Goal: Task Accomplishment & Management: Use online tool/utility

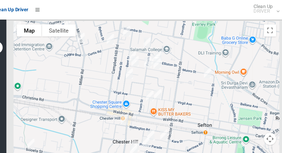
scroll to position [3206, 0]
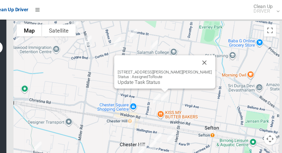
click at [198, 52] on button "Close" at bounding box center [205, 59] width 14 height 14
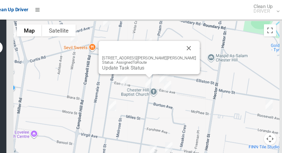
click at [184, 38] on button "Close" at bounding box center [191, 45] width 14 height 14
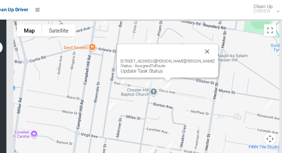
click at [202, 42] on button "Close" at bounding box center [208, 49] width 14 height 14
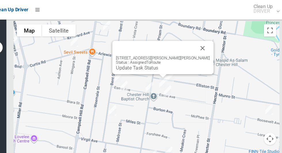
click at [197, 38] on button "Close" at bounding box center [204, 45] width 14 height 14
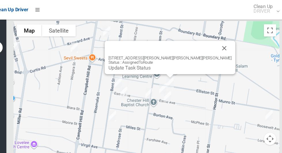
click at [217, 38] on button "Close" at bounding box center [224, 45] width 14 height 14
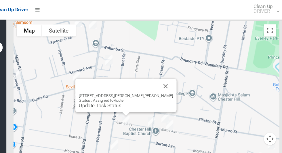
click at [162, 74] on button "Close" at bounding box center [169, 81] width 14 height 14
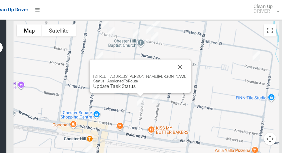
click at [140, 78] on link "Update Task Status" at bounding box center [121, 80] width 40 height 5
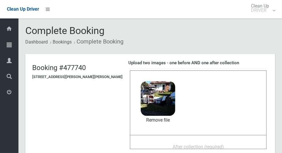
click at [191, 146] on span "After collection (required)" at bounding box center [198, 146] width 51 height 5
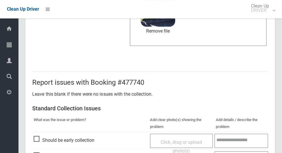
scroll to position [471, 0]
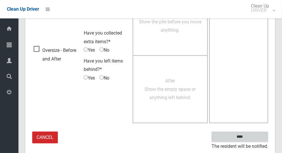
click at [261, 139] on input "****" at bounding box center [240, 137] width 57 height 11
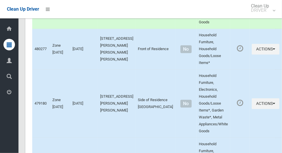
scroll to position [3195, 0]
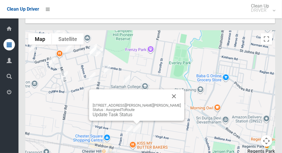
click at [133, 112] on link "Update Task Status" at bounding box center [113, 114] width 40 height 5
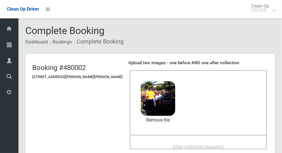
click at [210, 148] on span "After collection (required)" at bounding box center [198, 146] width 51 height 5
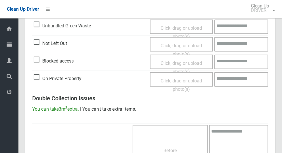
scroll to position [471, 0]
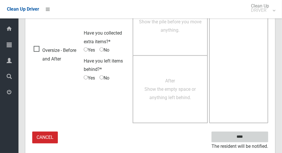
click at [250, 135] on input "****" at bounding box center [240, 137] width 57 height 11
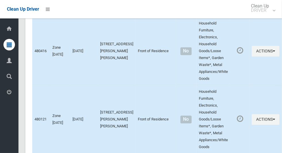
scroll to position [1926, 0]
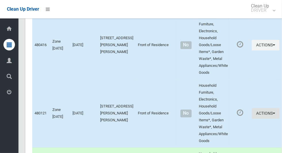
click at [273, 115] on icon "button" at bounding box center [274, 113] width 2 height 4
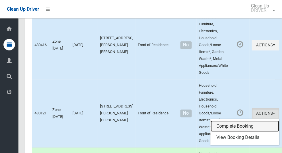
click at [236, 129] on link "Complete Booking" at bounding box center [245, 126] width 69 height 12
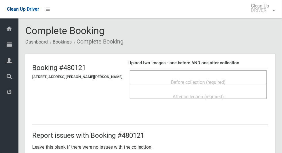
click at [216, 80] on span "Before collection (required)" at bounding box center [198, 82] width 55 height 5
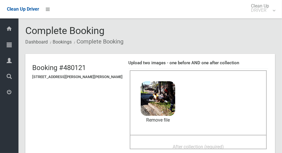
click at [197, 148] on span "After collection (required)" at bounding box center [198, 146] width 51 height 5
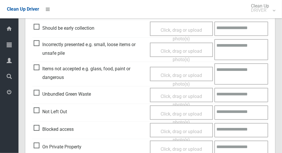
scroll to position [471, 0]
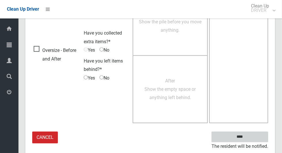
click at [256, 132] on input "****" at bounding box center [240, 137] width 57 height 11
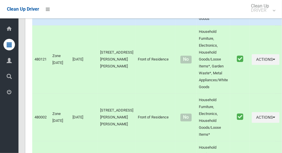
scroll to position [3195, 0]
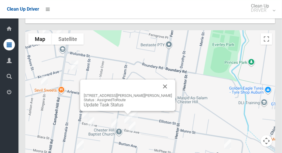
click at [124, 102] on link "Update Task Status" at bounding box center [104, 104] width 40 height 5
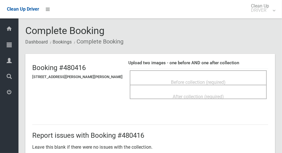
click at [197, 80] on span "Before collection (required)" at bounding box center [198, 82] width 55 height 5
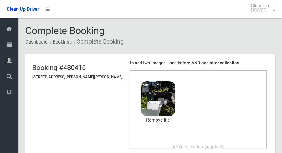
click at [194, 147] on span "After collection (required)" at bounding box center [198, 146] width 51 height 5
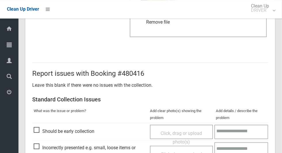
scroll to position [471, 0]
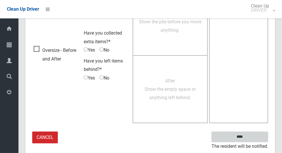
click at [250, 137] on input "****" at bounding box center [240, 137] width 57 height 11
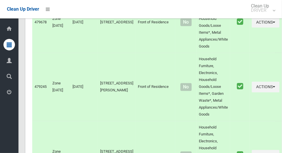
scroll to position [3195, 0]
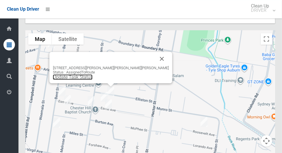
click at [93, 74] on link "Update Task Status" at bounding box center [73, 76] width 40 height 5
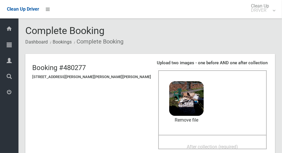
click at [200, 146] on span "After collection (required)" at bounding box center [212, 146] width 51 height 5
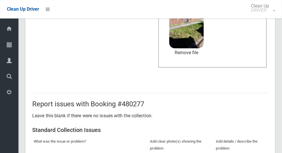
scroll to position [471, 0]
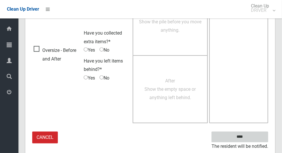
click at [250, 140] on input "****" at bounding box center [240, 137] width 57 height 11
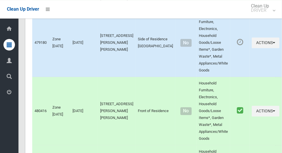
scroll to position [3195, 0]
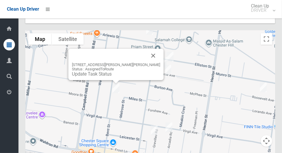
click at [147, 49] on button "Close" at bounding box center [154, 56] width 14 height 14
click at [112, 71] on link "Update Task Status" at bounding box center [92, 73] width 40 height 5
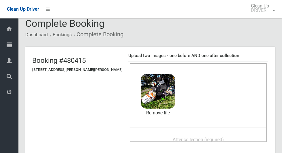
scroll to position [31, 0]
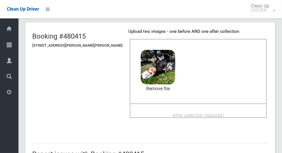
click at [205, 114] on span "After collection (required)" at bounding box center [198, 115] width 51 height 5
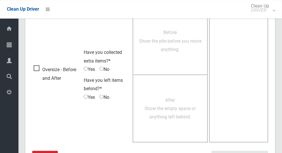
scroll to position [471, 0]
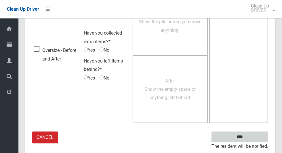
click at [259, 135] on input "****" at bounding box center [240, 137] width 57 height 11
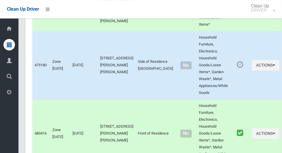
scroll to position [1838, 0]
click at [262, 70] on button "Actions" at bounding box center [266, 65] width 28 height 11
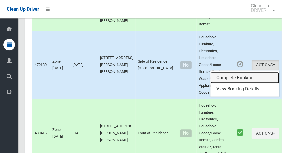
click at [246, 83] on link "Complete Booking" at bounding box center [245, 78] width 69 height 12
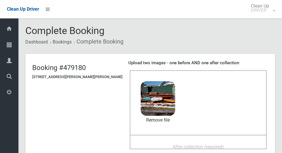
click at [194, 148] on span "After collection (required)" at bounding box center [198, 146] width 51 height 5
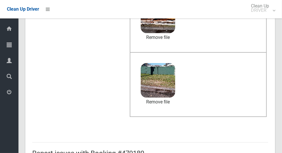
scroll to position [471, 0]
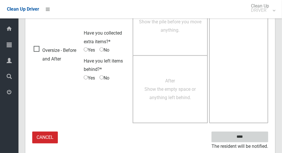
click at [258, 134] on input "****" at bounding box center [240, 137] width 57 height 11
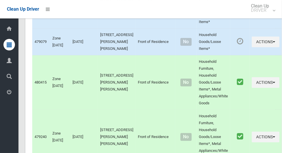
scroll to position [3195, 0]
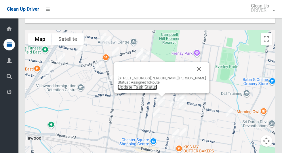
click at [158, 84] on link "Update Task Status" at bounding box center [138, 86] width 40 height 5
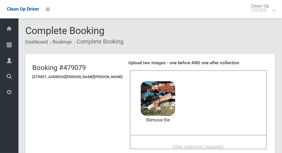
click at [195, 147] on span "After collection (required)" at bounding box center [198, 146] width 51 height 5
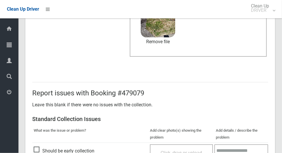
scroll to position [471, 0]
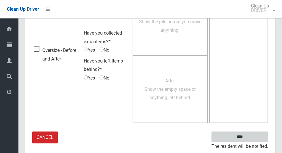
click at [259, 137] on input "****" at bounding box center [240, 137] width 57 height 11
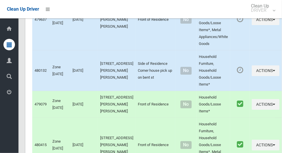
scroll to position [1193, 0]
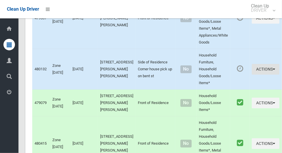
click at [259, 64] on button "Actions" at bounding box center [266, 69] width 28 height 11
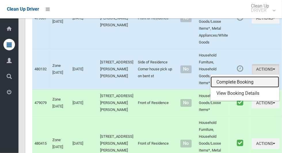
click at [240, 76] on link "Complete Booking" at bounding box center [245, 82] width 69 height 12
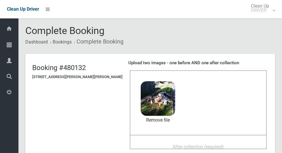
click at [196, 144] on span "After collection (required)" at bounding box center [198, 146] width 51 height 5
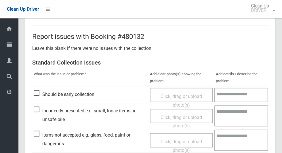
scroll to position [471, 0]
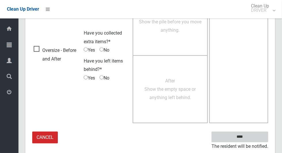
click at [251, 136] on input "****" at bounding box center [240, 137] width 57 height 11
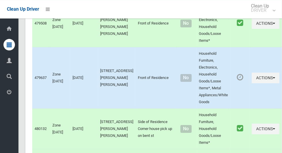
scroll to position [1136, 0]
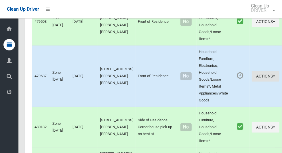
click at [257, 71] on button "Actions" at bounding box center [266, 76] width 28 height 11
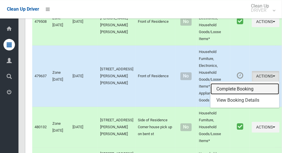
click at [240, 83] on link "Complete Booking" at bounding box center [245, 89] width 69 height 12
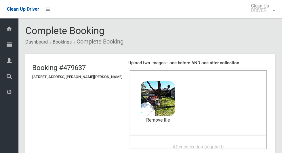
click at [190, 146] on span "After collection (required)" at bounding box center [198, 146] width 51 height 5
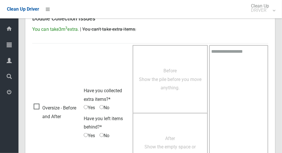
scroll to position [471, 0]
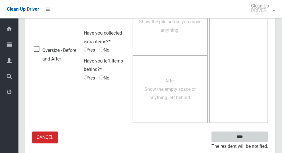
click at [251, 133] on input "****" at bounding box center [240, 137] width 57 height 11
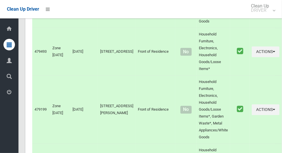
scroll to position [3195, 0]
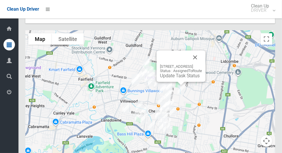
click at [180, 73] on link "Update Task Status" at bounding box center [180, 75] width 40 height 5
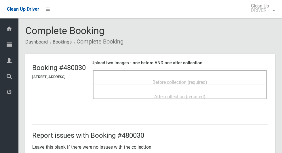
click at [201, 80] on span "Before collection (required)" at bounding box center [180, 82] width 55 height 5
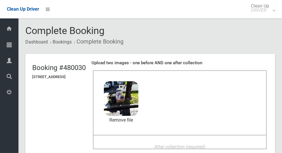
click at [199, 149] on span "After collection (required)" at bounding box center [179, 146] width 51 height 5
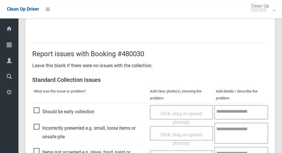
scroll to position [471, 0]
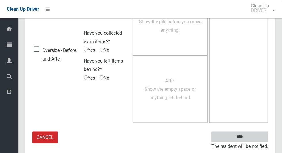
click at [253, 136] on input "****" at bounding box center [240, 137] width 57 height 11
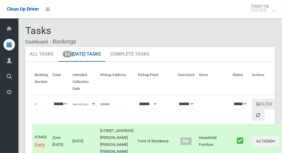
click at [95, 148] on td "[DATE]" at bounding box center [84, 141] width 28 height 34
